Goal: Task Accomplishment & Management: Manage account settings

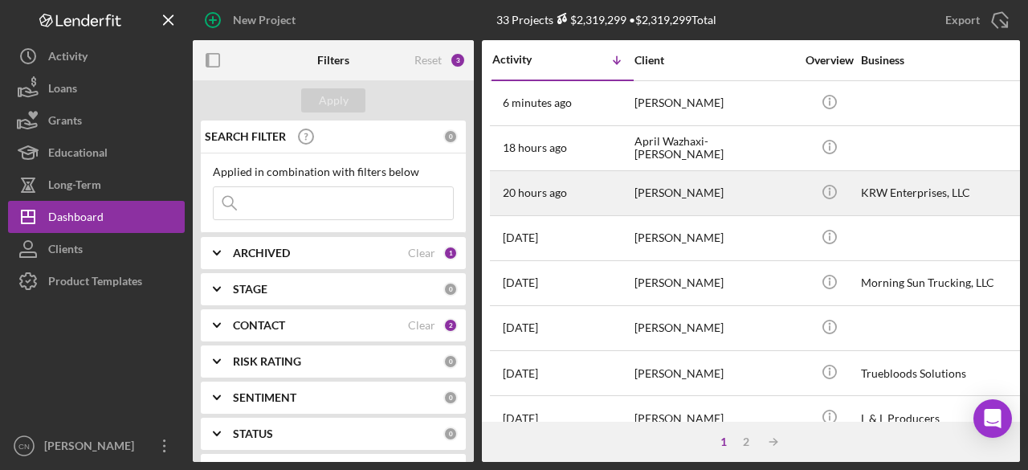
click at [648, 189] on div "[PERSON_NAME]" at bounding box center [714, 193] width 161 height 43
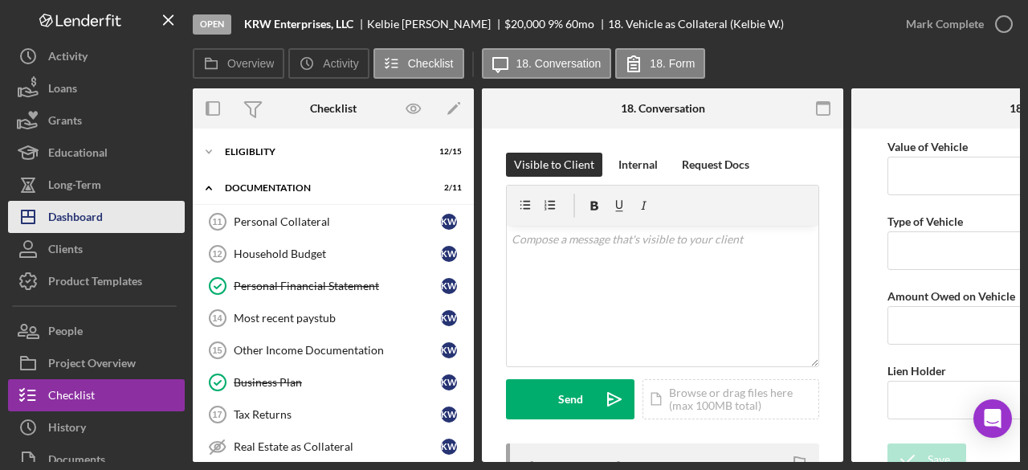
click at [92, 212] on div "Dashboard" at bounding box center [75, 219] width 55 height 36
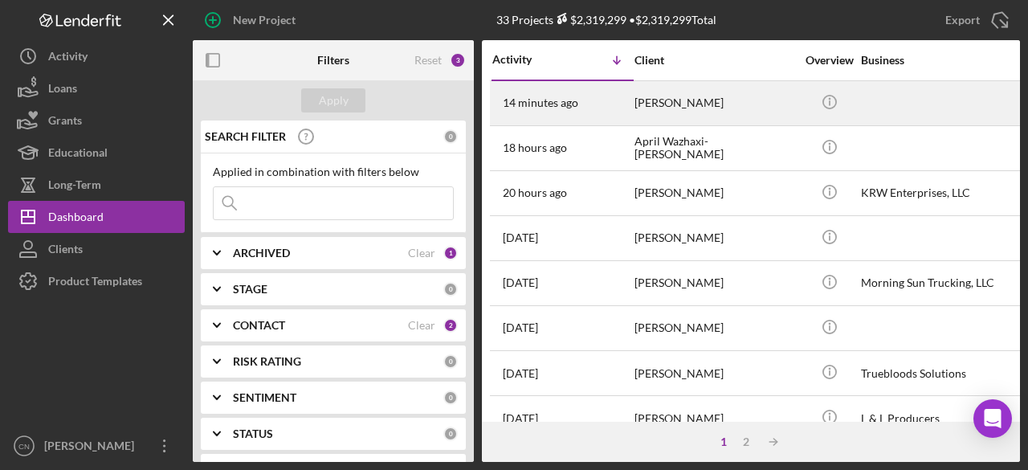
click at [555, 101] on time "14 minutes ago" at bounding box center [540, 102] width 75 height 13
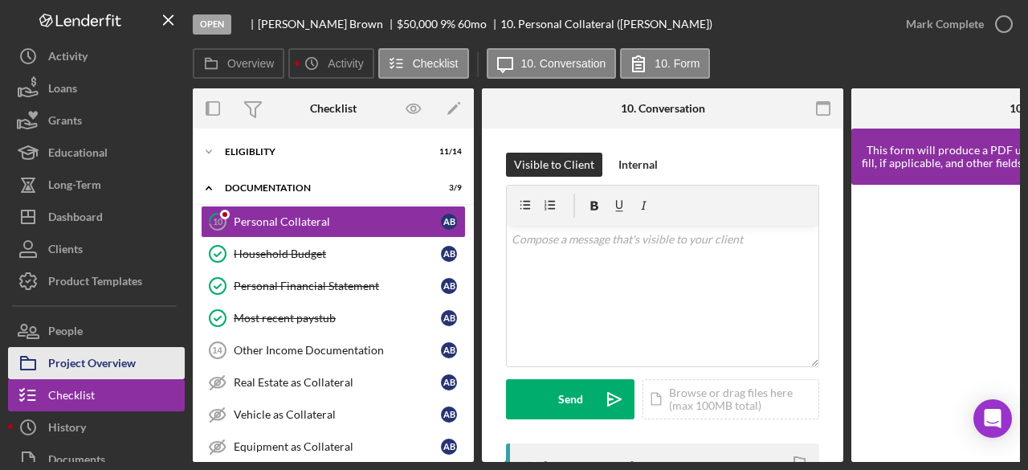
scroll to position [78, 0]
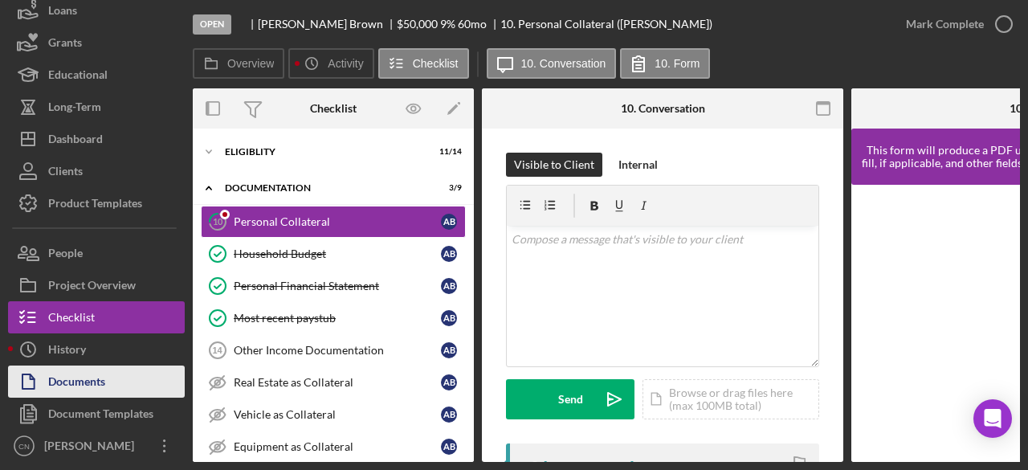
click at [65, 373] on div "Documents" at bounding box center [76, 383] width 57 height 36
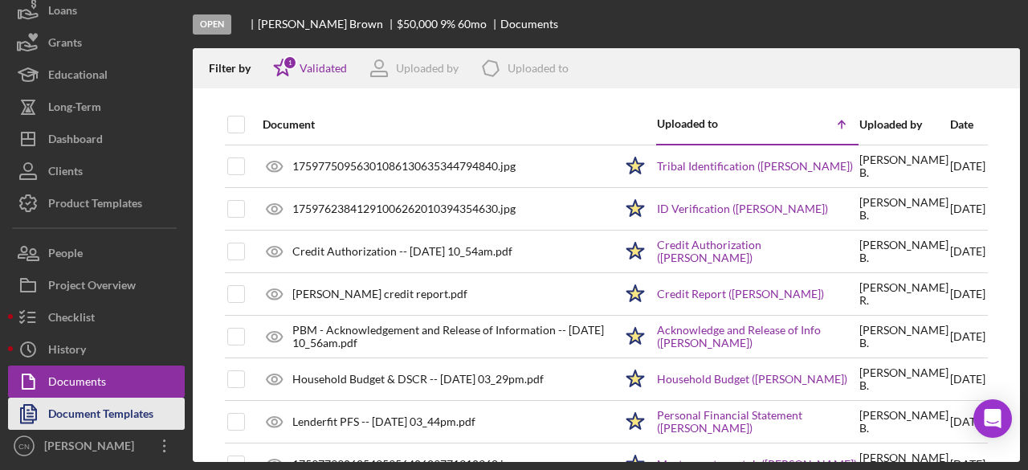
click at [79, 420] on div "Document Templates" at bounding box center [100, 415] width 105 height 36
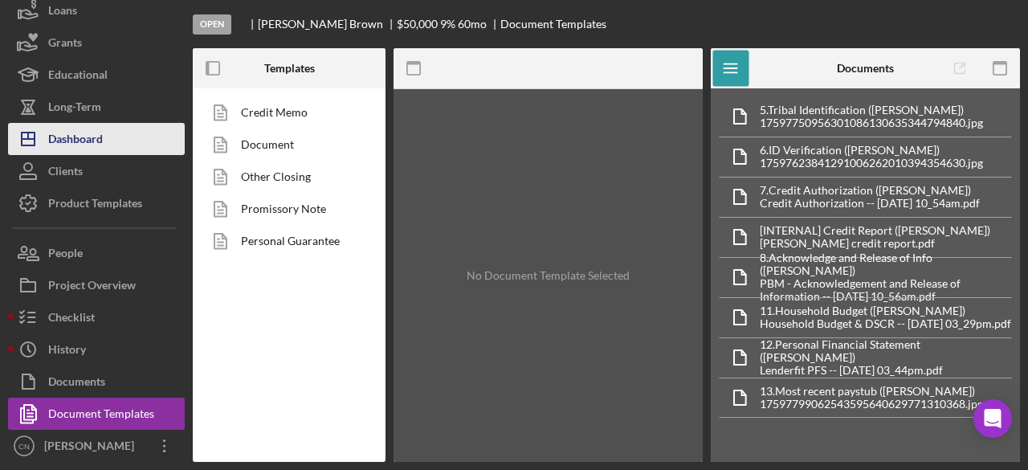
click at [75, 140] on div "Dashboard" at bounding box center [75, 141] width 55 height 36
